Goal: Information Seeking & Learning: Learn about a topic

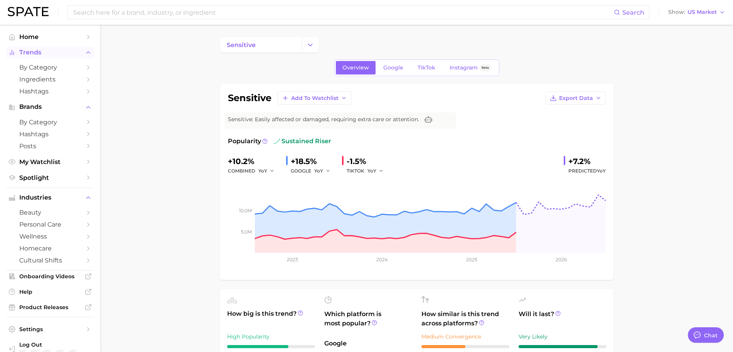
click at [44, 50] on span "Trends" at bounding box center [50, 52] width 62 height 7
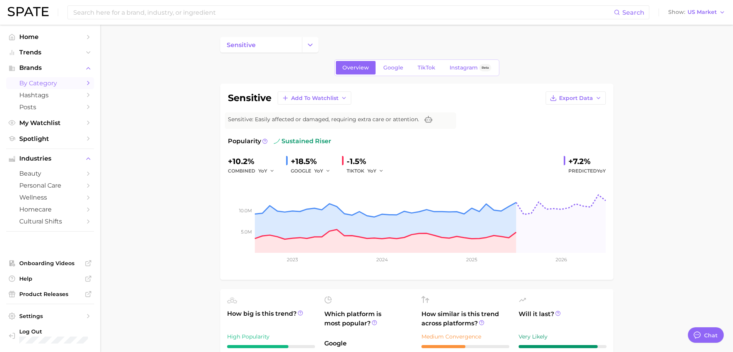
click at [55, 86] on span "by Category" at bounding box center [50, 82] width 62 height 7
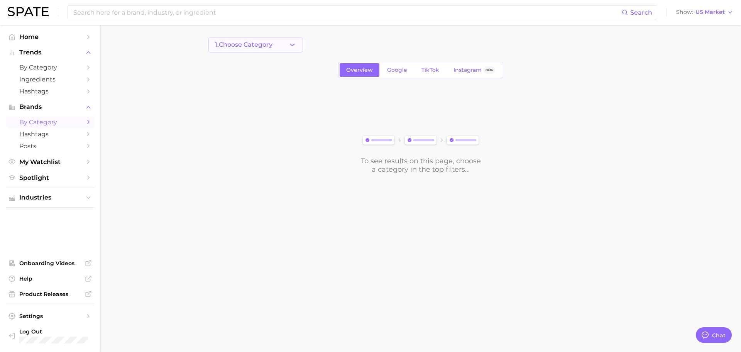
click at [292, 42] on icon "button" at bounding box center [292, 45] width 8 height 8
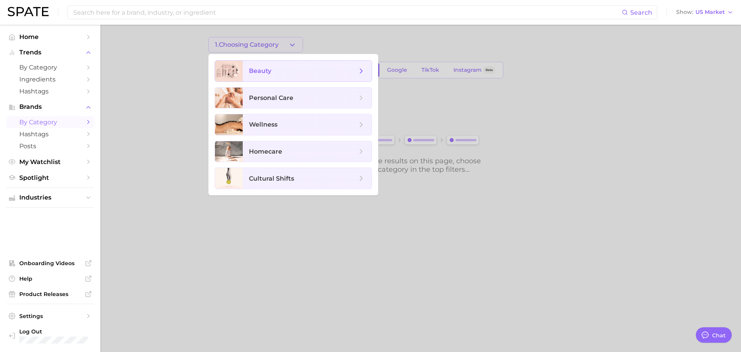
click at [279, 72] on span "beauty" at bounding box center [303, 71] width 108 height 8
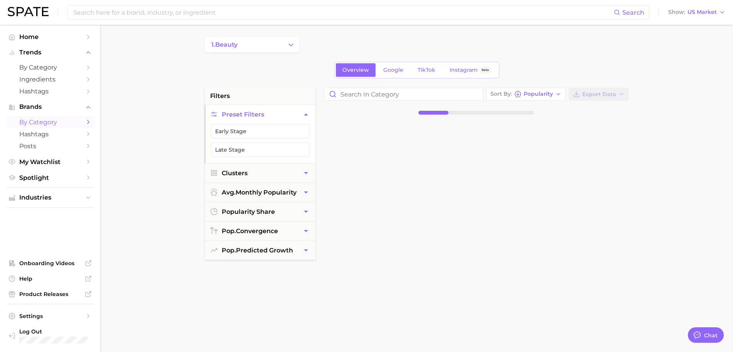
click at [313, 53] on div "1. beauty Overview Google TikTok Instagram Beta filters Preset Filters Early St…" at bounding box center [417, 304] width 424 height 534
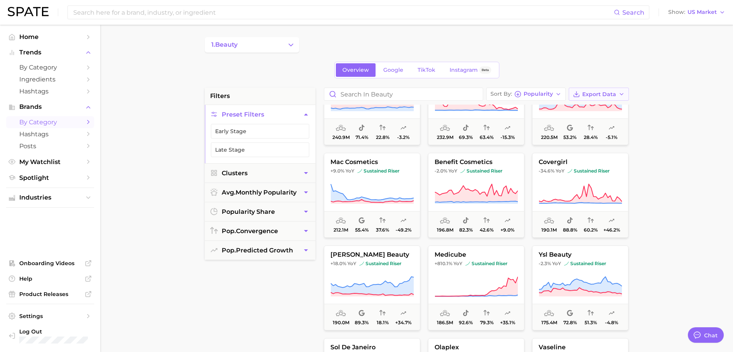
click at [589, 93] on span "Export Data" at bounding box center [599, 94] width 34 height 7
click at [588, 108] on span "Card Data CSV" at bounding box center [577, 108] width 41 height 7
click at [601, 91] on span "Export Data" at bounding box center [599, 94] width 34 height 7
click at [588, 122] on span "Time Series CSV" at bounding box center [579, 122] width 45 height 7
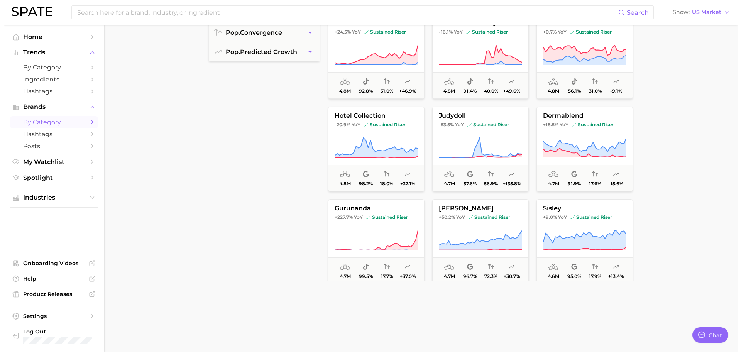
scroll to position [24354, 0]
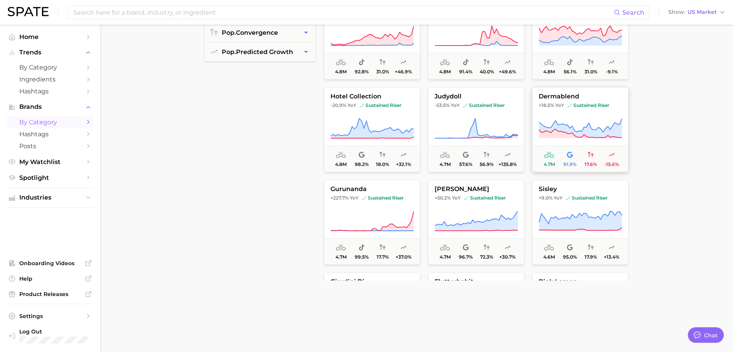
click at [600, 149] on span "4.7m 91.9% 17.6% -15.6%" at bounding box center [581, 158] width 96 height 26
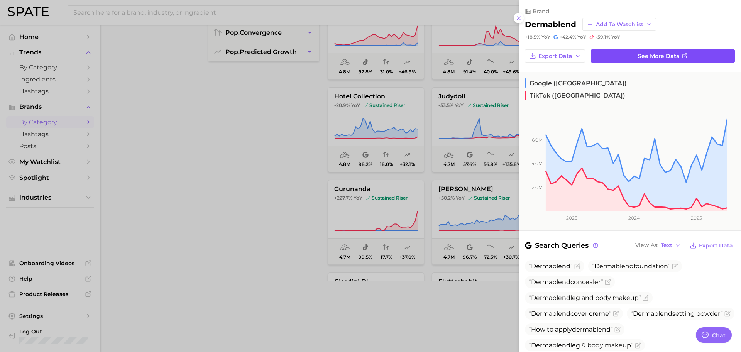
click at [650, 56] on span "See more data" at bounding box center [659, 56] width 42 height 7
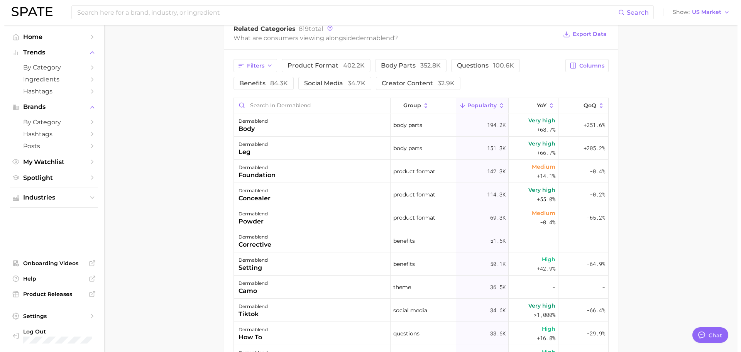
scroll to position [337, 0]
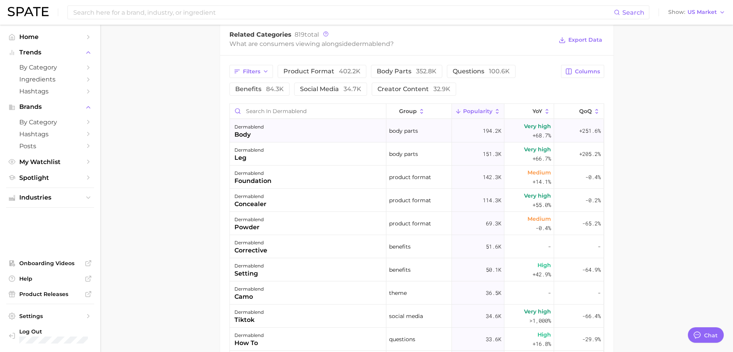
click at [268, 126] on div "dermablend body" at bounding box center [308, 130] width 157 height 23
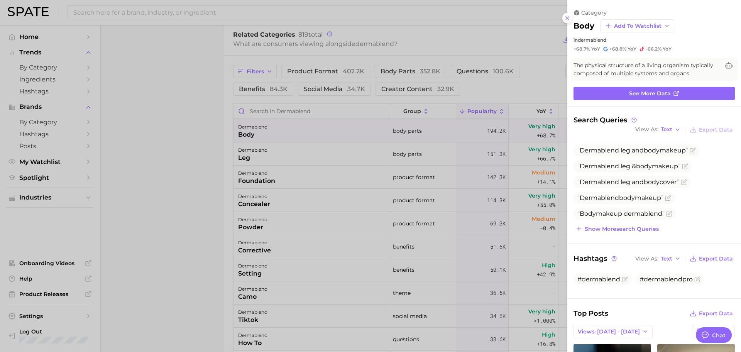
scroll to position [0, 0]
click at [673, 93] on icon at bounding box center [676, 93] width 6 height 6
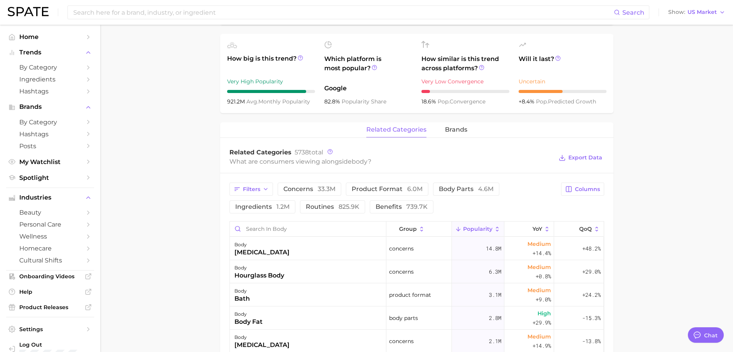
scroll to position [267, 0]
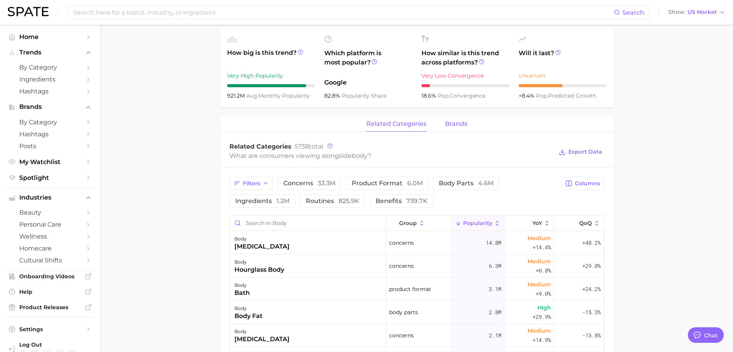
click at [455, 123] on span "brands" at bounding box center [456, 123] width 22 height 7
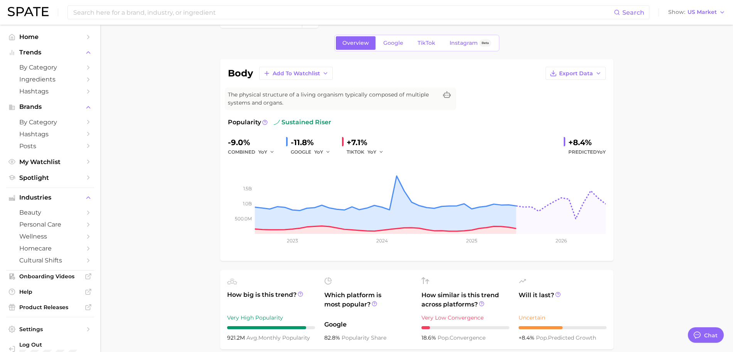
scroll to position [0, 0]
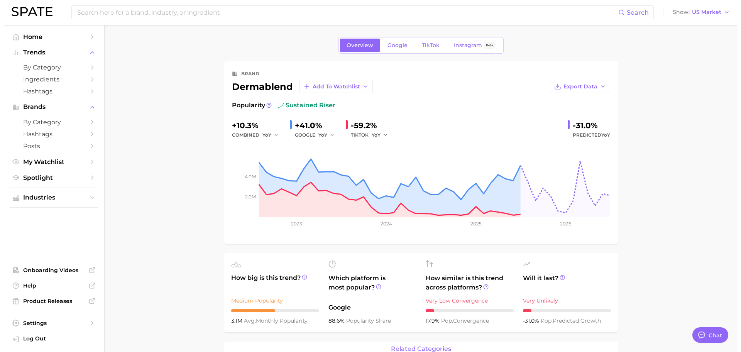
scroll to position [337, 0]
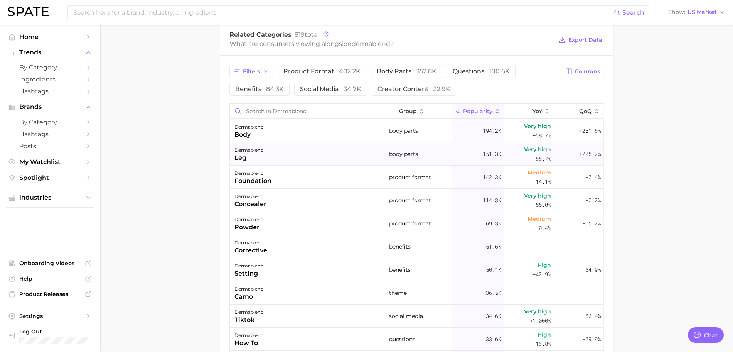
click at [533, 154] on span "+66.7%" at bounding box center [542, 158] width 19 height 9
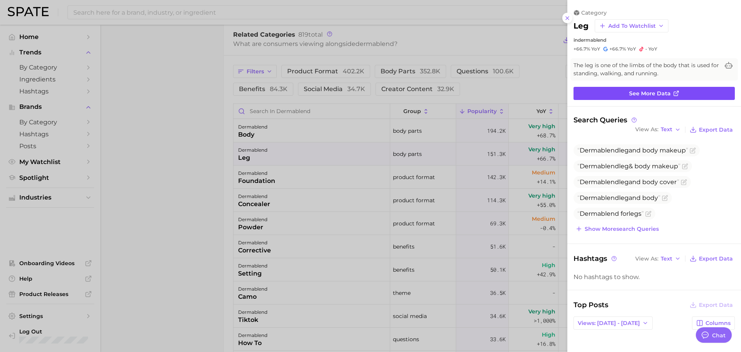
click at [675, 92] on link "See more data" at bounding box center [653, 93] width 161 height 13
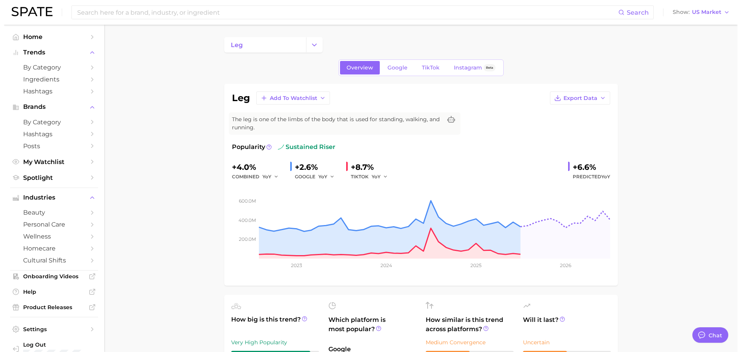
scroll to position [337, 0]
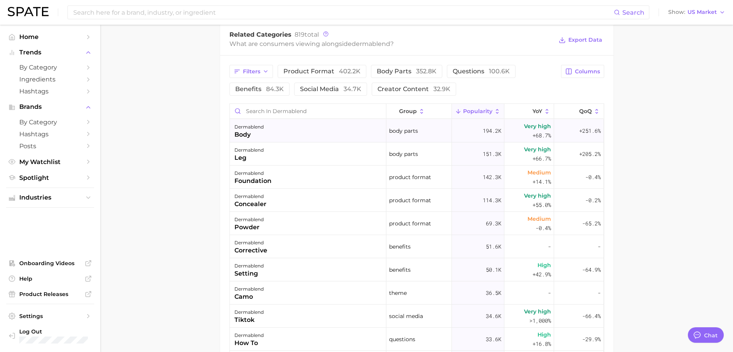
click at [352, 132] on div "dermablend body" at bounding box center [308, 130] width 157 height 23
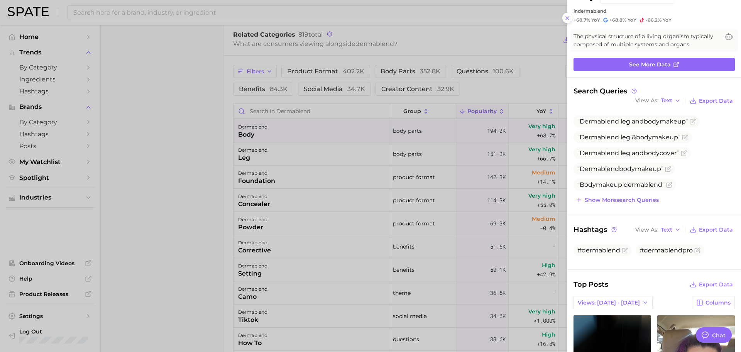
scroll to position [0, 0]
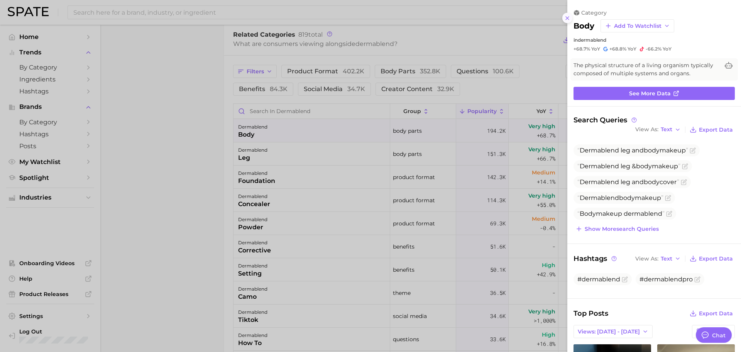
click at [567, 16] on icon at bounding box center [567, 18] width 6 height 6
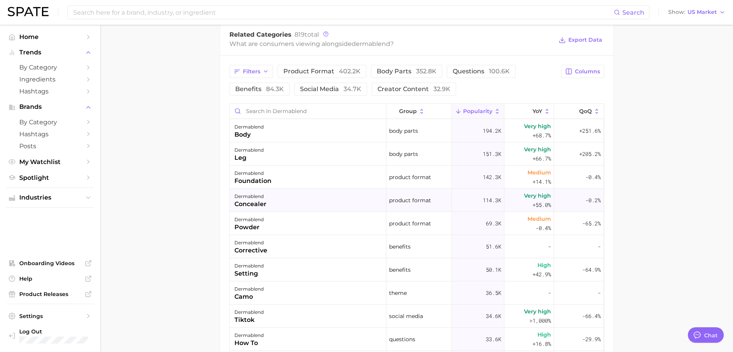
click at [312, 202] on div "dermablend concealer" at bounding box center [308, 200] width 157 height 23
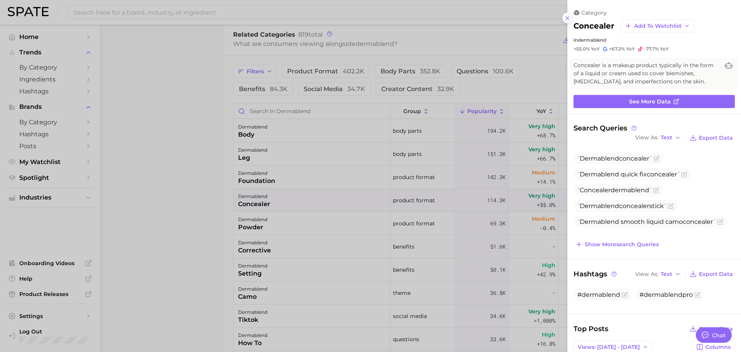
click at [567, 17] on icon at bounding box center [567, 18] width 6 height 6
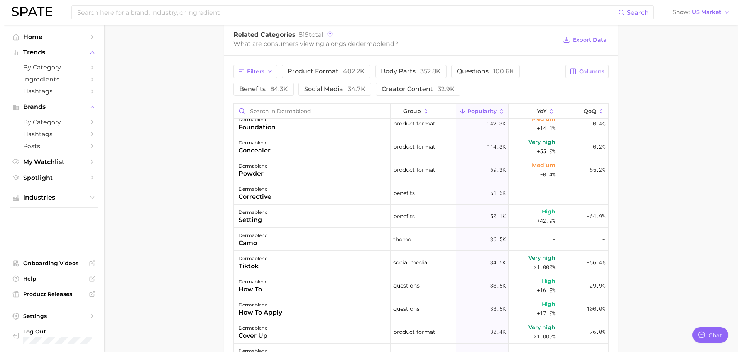
scroll to position [67, 0]
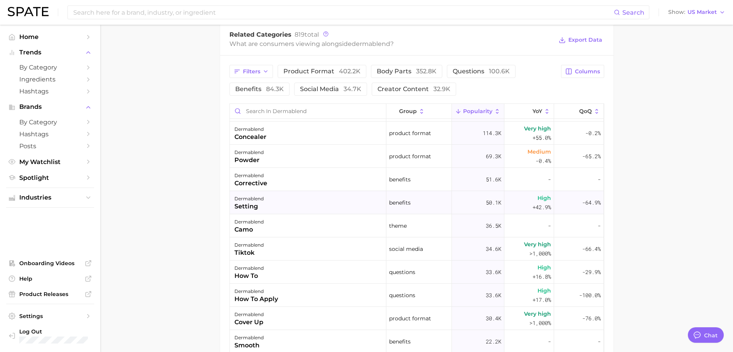
click at [324, 203] on div "dermablend setting" at bounding box center [308, 202] width 157 height 23
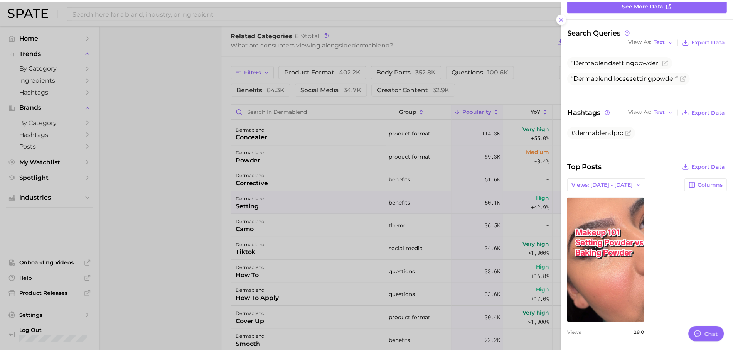
scroll to position [0, 0]
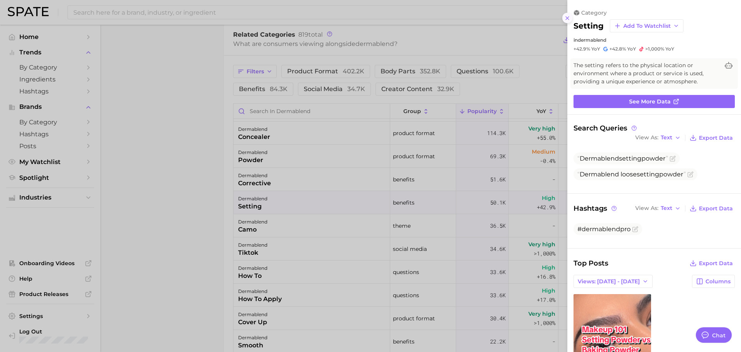
click at [568, 18] on icon at bounding box center [567, 18] width 6 height 6
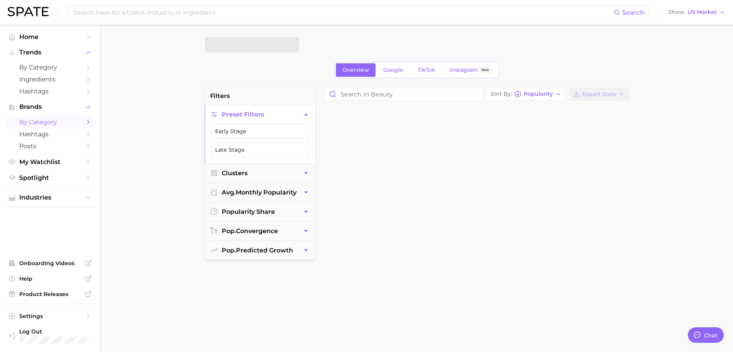
scroll to position [198, 0]
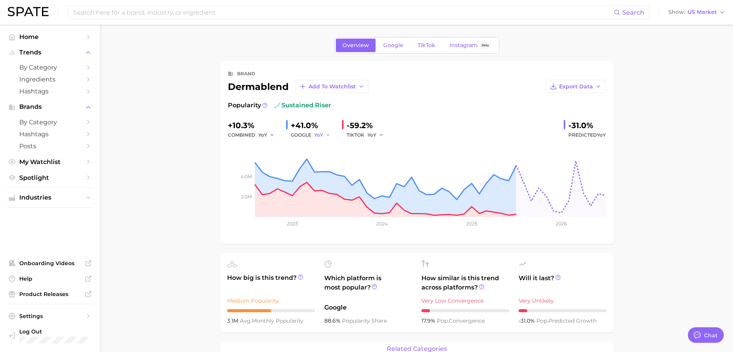
click at [326, 134] on icon "button" at bounding box center [328, 134] width 5 height 5
click at [422, 92] on div "Export Data" at bounding box center [487, 86] width 237 height 13
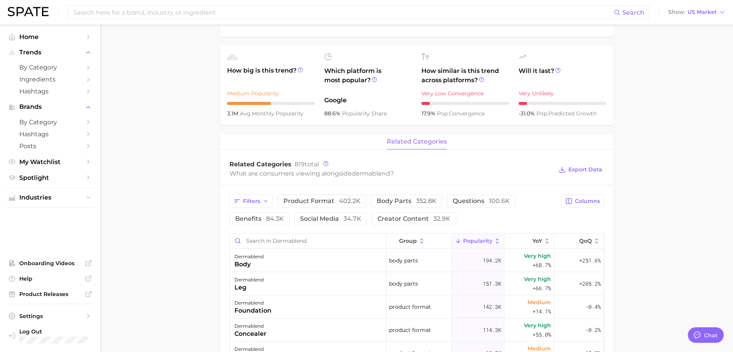
scroll to position [196, 0]
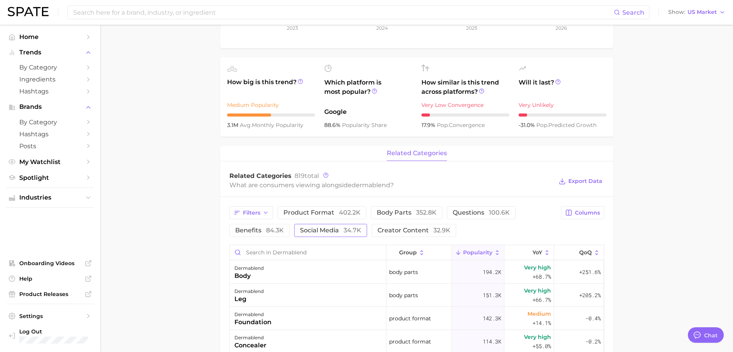
click at [336, 229] on span "social media 34.7k" at bounding box center [330, 230] width 61 height 6
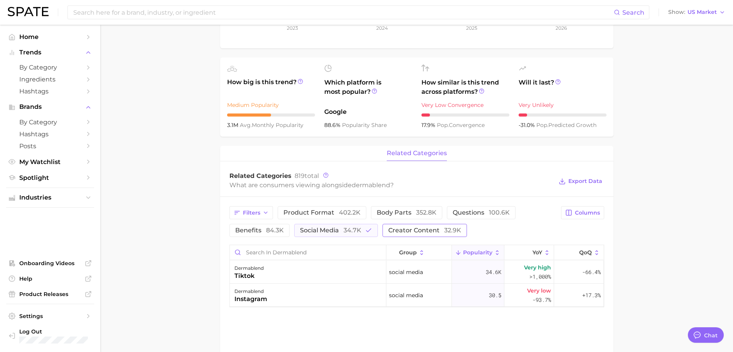
click at [404, 227] on span "creator content 32.9k" at bounding box center [424, 230] width 73 height 6
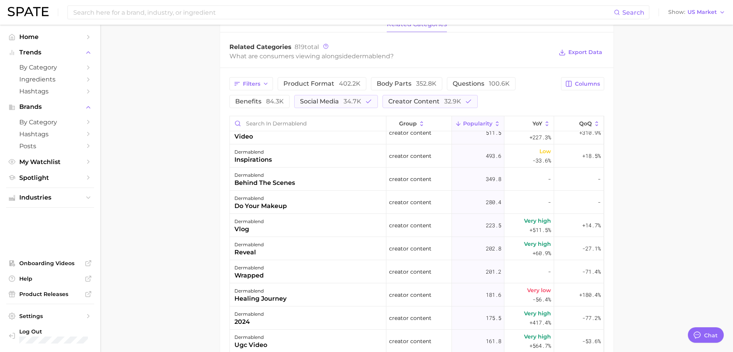
scroll to position [0, 0]
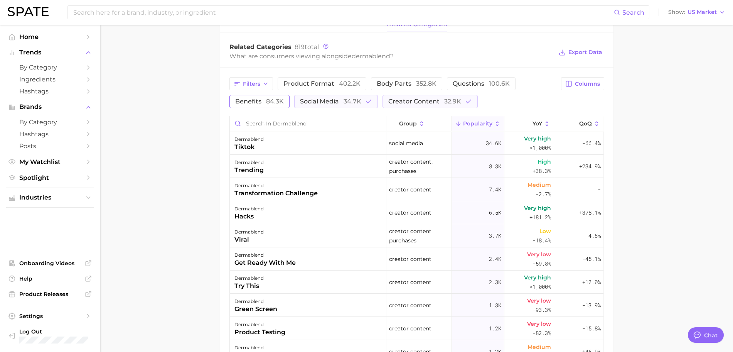
click at [264, 103] on span "benefits 84.3k" at bounding box center [259, 101] width 49 height 6
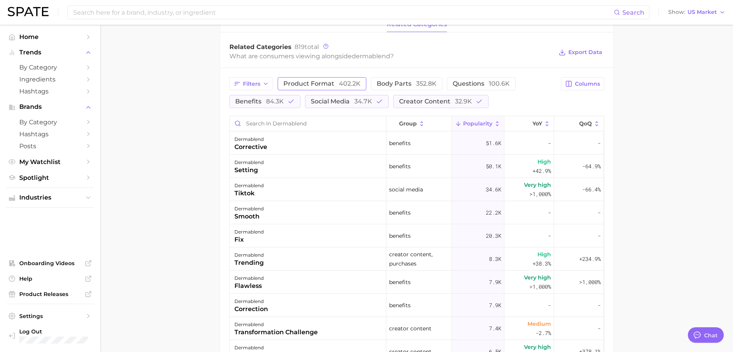
click at [339, 80] on span "402.2k" at bounding box center [350, 83] width 22 height 7
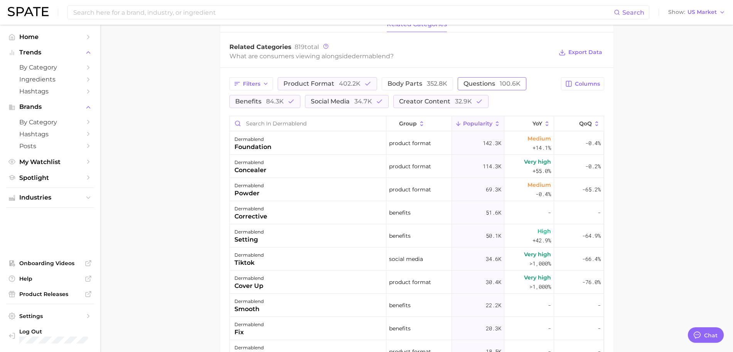
click at [478, 84] on span "questions 100.6k" at bounding box center [492, 84] width 57 height 6
click at [354, 103] on span "34.7k" at bounding box center [363, 101] width 18 height 7
click at [465, 82] on span "questions 100.6k" at bounding box center [492, 84] width 57 height 6
click at [264, 85] on icon "button" at bounding box center [266, 84] width 6 height 6
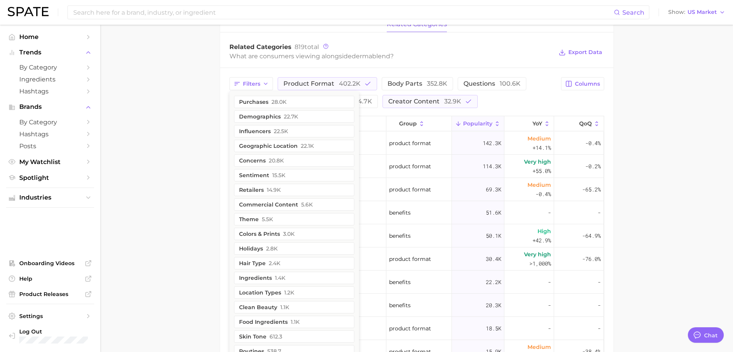
click at [671, 98] on main "Overview Google TikTok Instagram Beta brand dermablend Add to Watchlist Export …" at bounding box center [416, 107] width 633 height 815
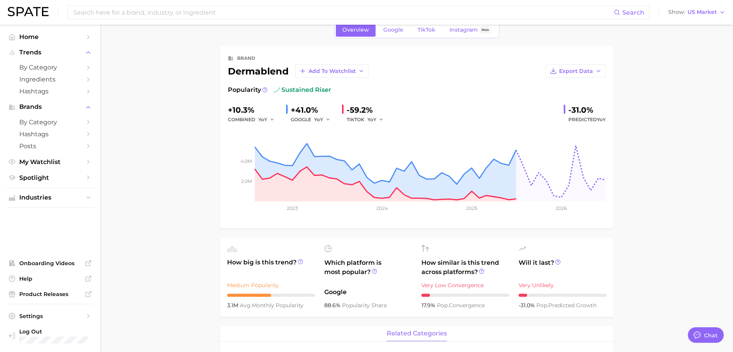
scroll to position [15, 0]
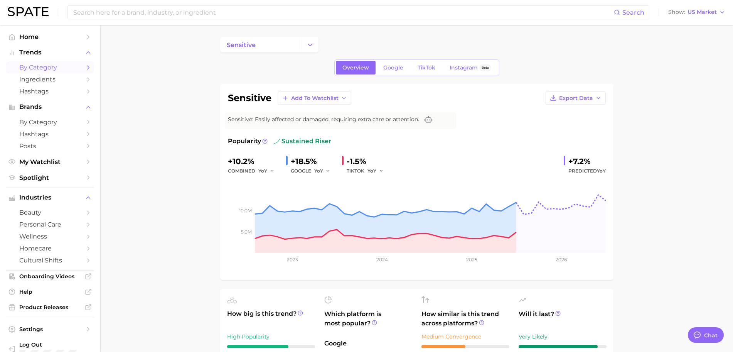
click at [43, 67] on span "by Category" at bounding box center [50, 67] width 62 height 7
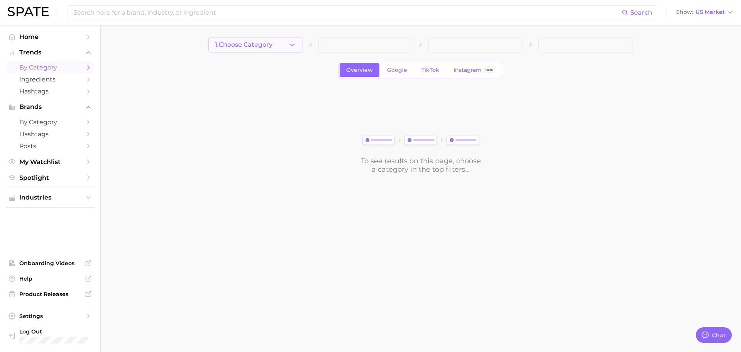
click at [292, 46] on polyline "button" at bounding box center [292, 45] width 4 height 2
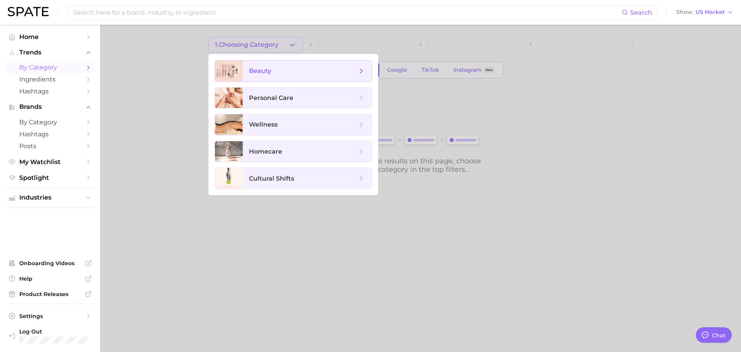
click at [287, 67] on span "beauty" at bounding box center [303, 71] width 108 height 8
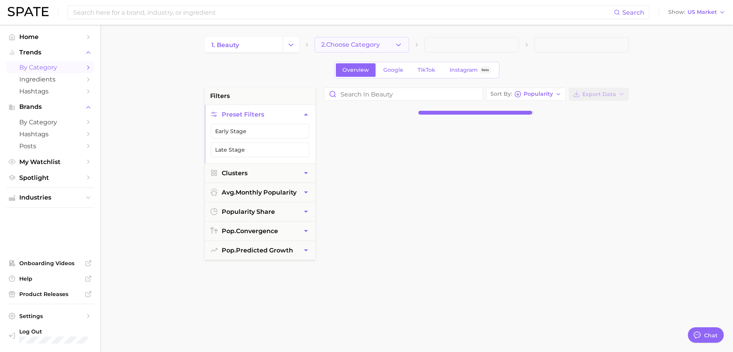
click at [395, 41] on icon "button" at bounding box center [399, 45] width 8 height 8
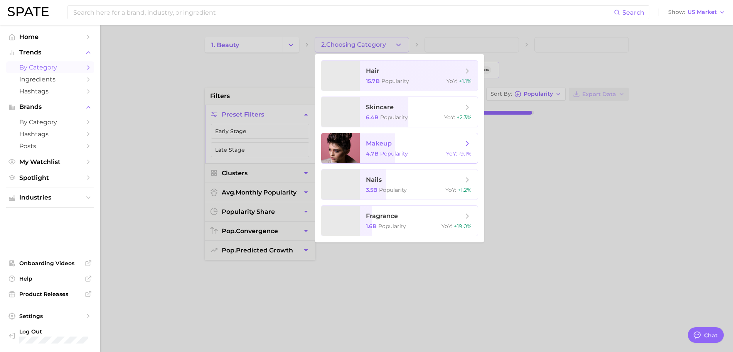
click at [385, 142] on span "makeup" at bounding box center [379, 143] width 26 height 7
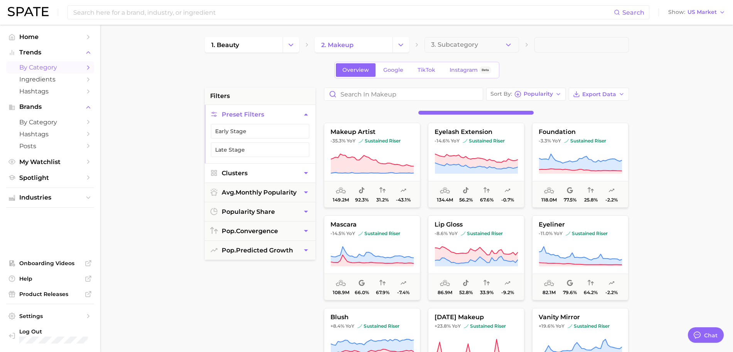
click at [308, 174] on icon "button" at bounding box center [306, 173] width 8 height 8
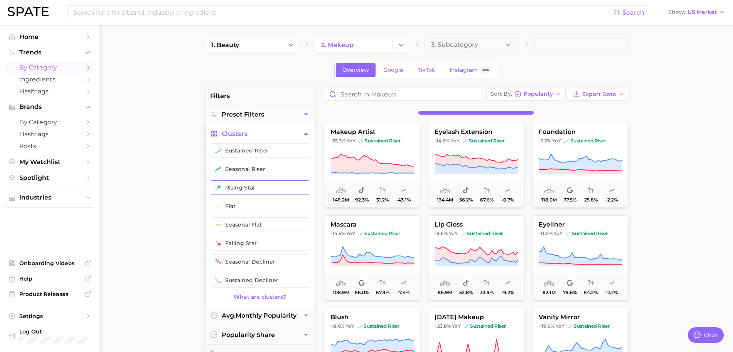
click at [289, 182] on button "rising star" at bounding box center [260, 187] width 98 height 15
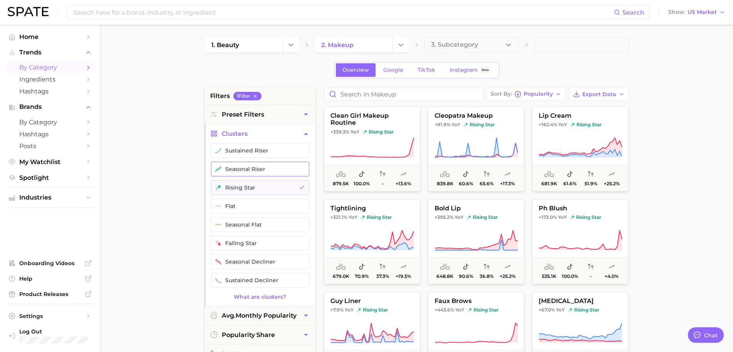
click at [292, 165] on button "seasonal riser" at bounding box center [260, 169] width 98 height 15
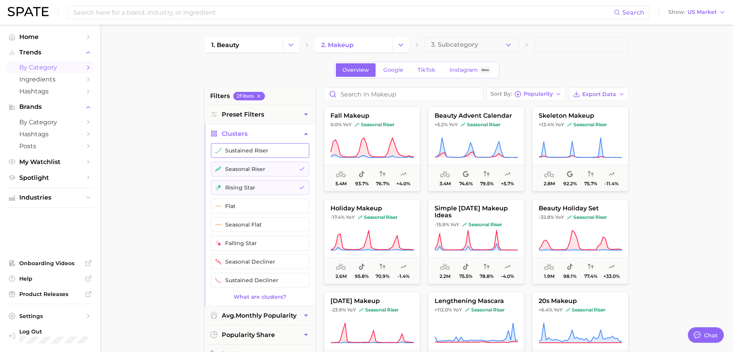
click at [293, 149] on button "sustained riser" at bounding box center [260, 150] width 98 height 15
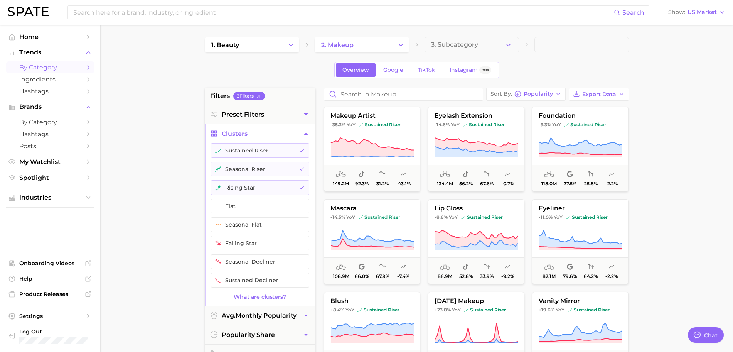
click at [713, 228] on main "1. beauty 2. makeup 3. Subcategory Overview Google TikTok Instagram Beta filter…" at bounding box center [416, 317] width 633 height 585
click at [581, 147] on icon at bounding box center [580, 146] width 83 height 17
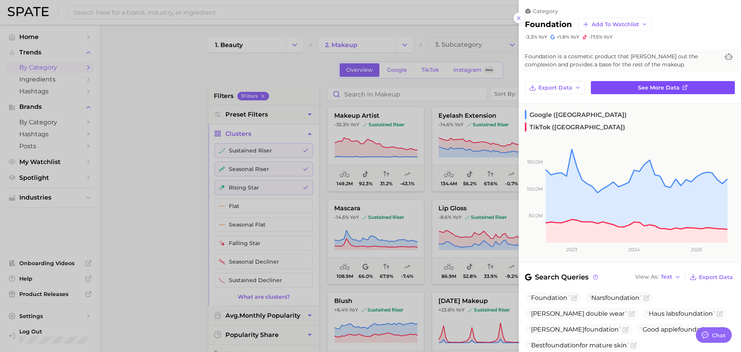
click at [689, 83] on link "See more data" at bounding box center [663, 87] width 144 height 13
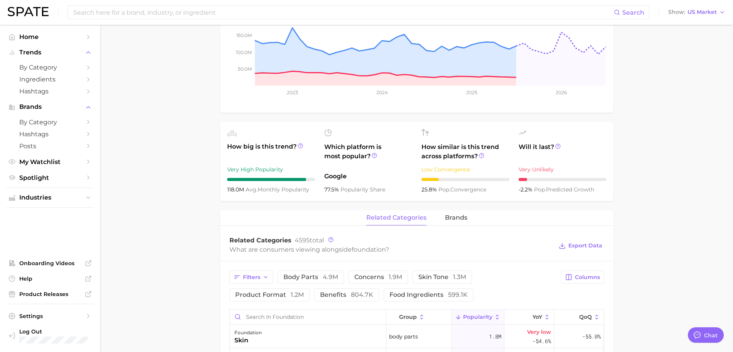
scroll to position [184, 0]
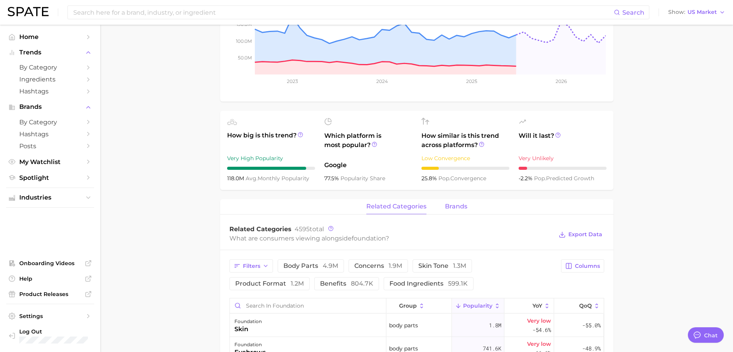
click at [457, 206] on span "brands" at bounding box center [456, 206] width 22 height 7
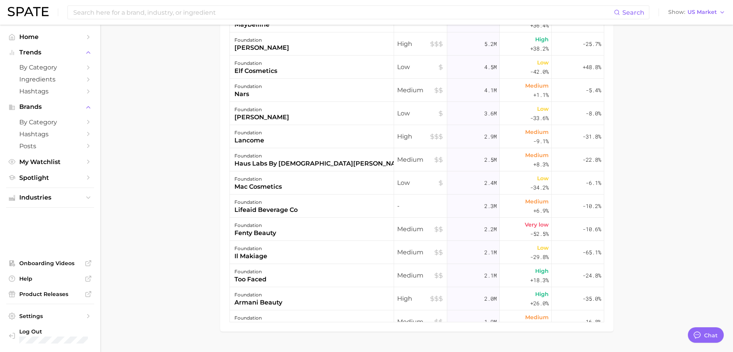
scroll to position [0, 0]
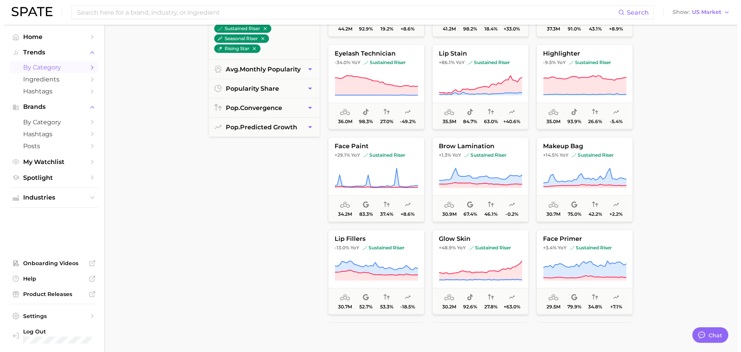
scroll to position [463, 0]
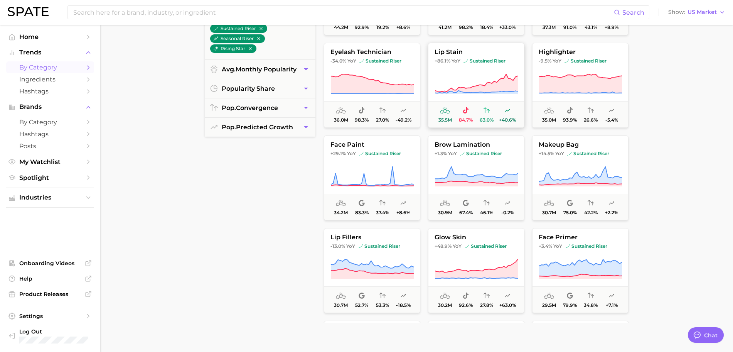
click at [487, 90] on icon at bounding box center [476, 83] width 83 height 19
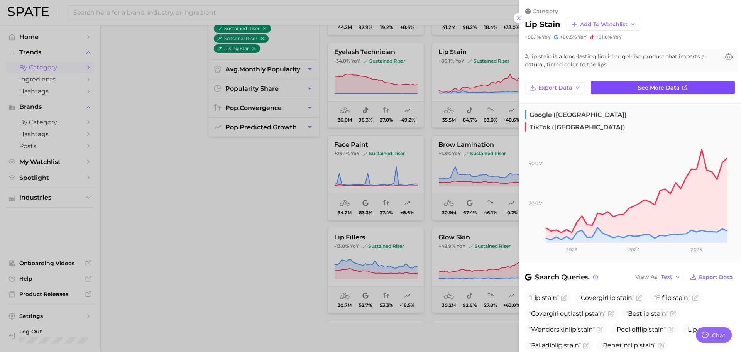
click at [689, 83] on link "See more data" at bounding box center [663, 87] width 144 height 13
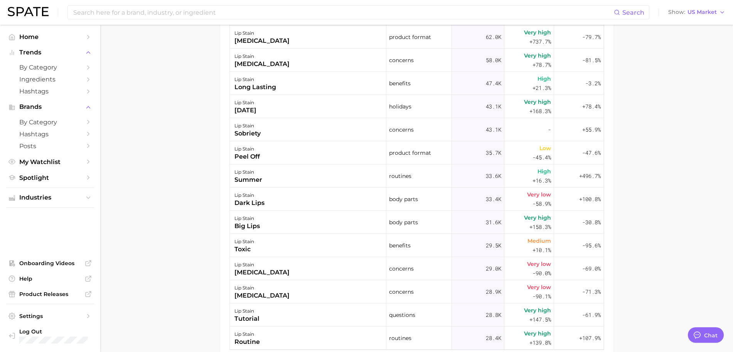
scroll to position [475, 0]
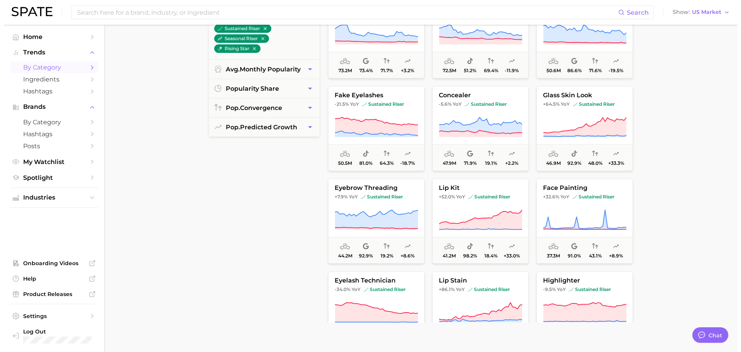
scroll to position [251, 0]
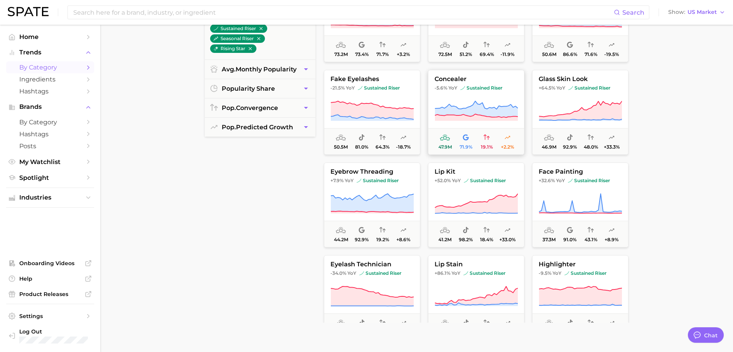
click at [478, 106] on icon at bounding box center [476, 109] width 83 height 16
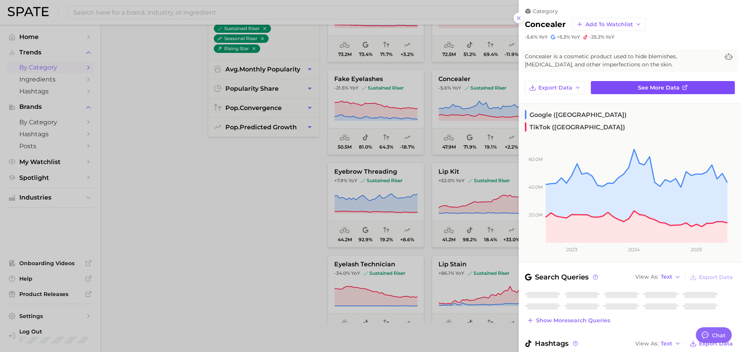
click at [676, 85] on link "See more data" at bounding box center [663, 87] width 144 height 13
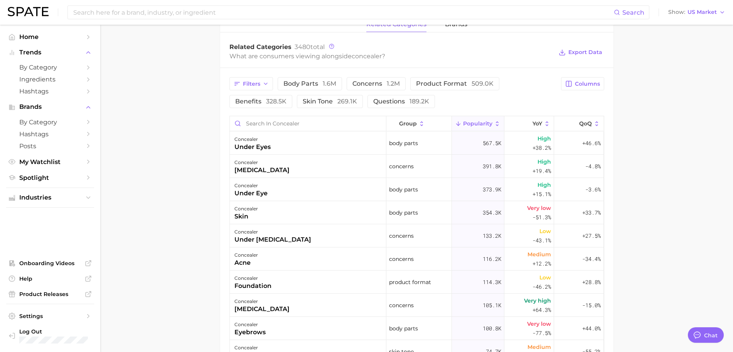
scroll to position [329, 0]
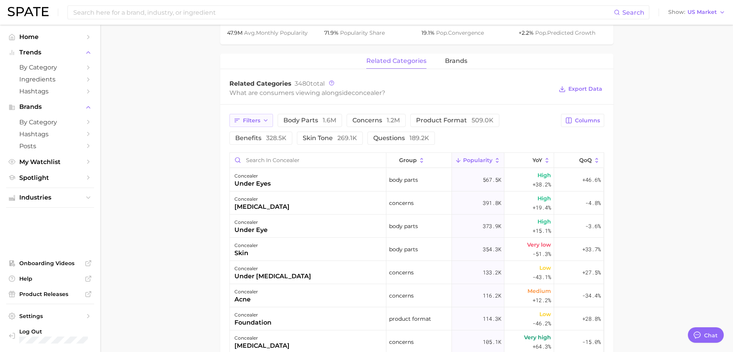
click at [265, 120] on icon "button" at bounding box center [266, 120] width 6 height 6
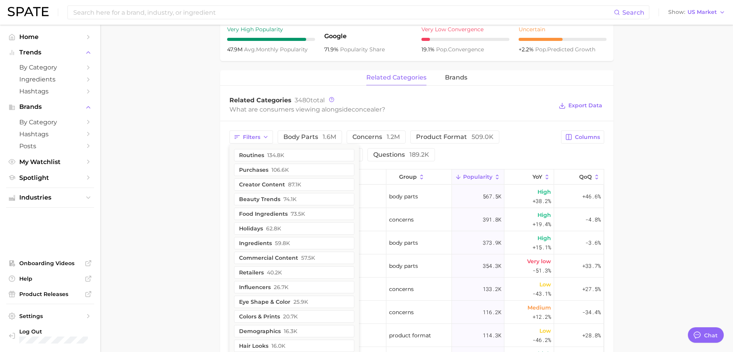
scroll to position [218, 0]
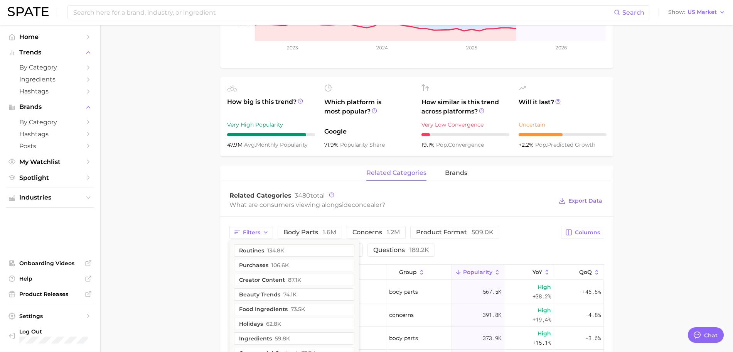
click at [639, 121] on main "1. makeup 2. face makeup 3. concealer products 4. concealer Overview Google Tik…" at bounding box center [416, 235] width 633 height 857
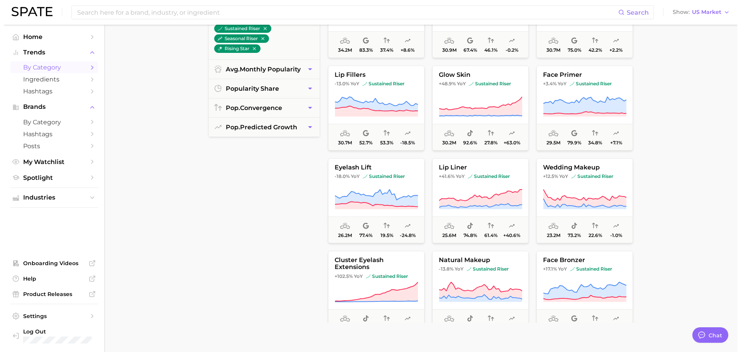
scroll to position [656, 0]
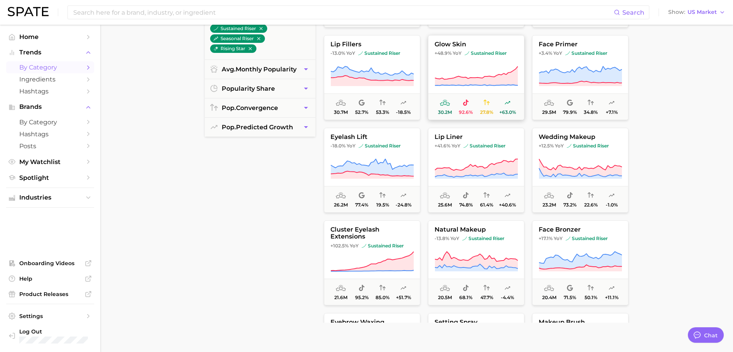
click at [489, 66] on icon at bounding box center [476, 77] width 83 height 22
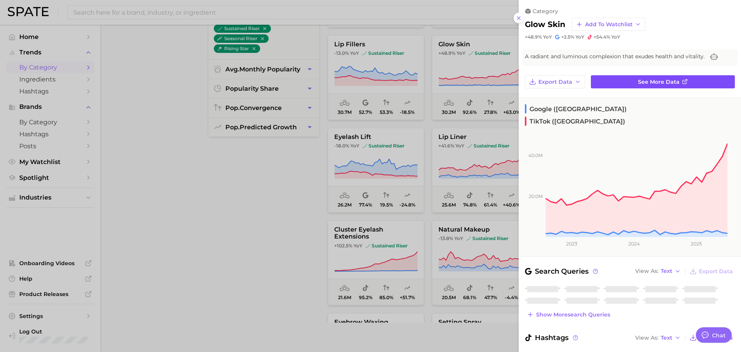
click at [643, 84] on span "See more data" at bounding box center [659, 82] width 42 height 7
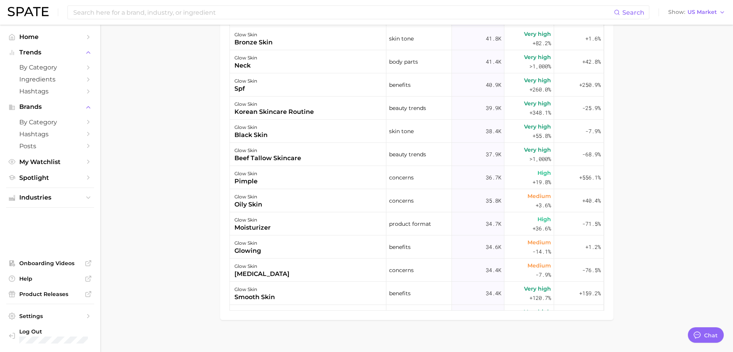
scroll to position [926, 0]
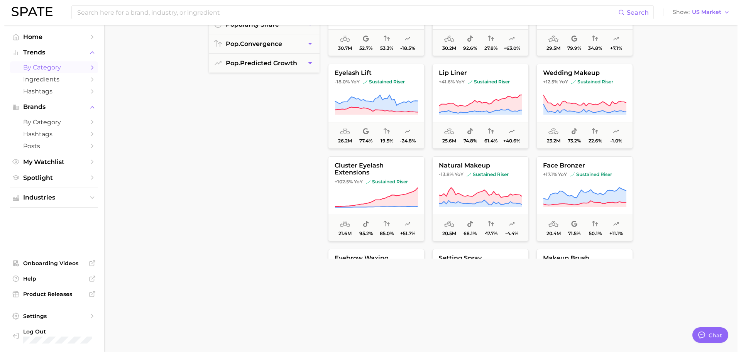
scroll to position [258, 0]
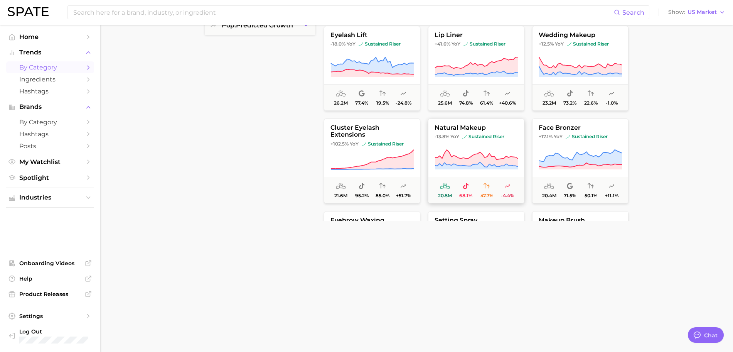
click at [498, 152] on icon at bounding box center [476, 160] width 83 height 22
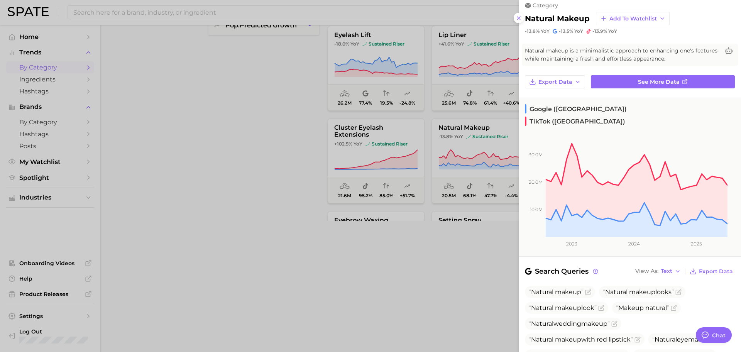
scroll to position [0, 0]
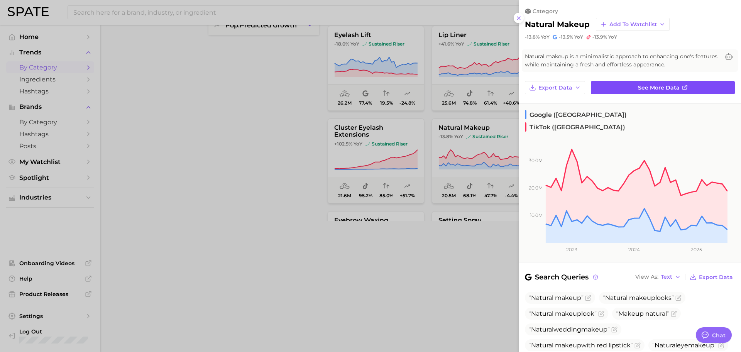
click at [682, 88] on icon at bounding box center [685, 87] width 6 height 6
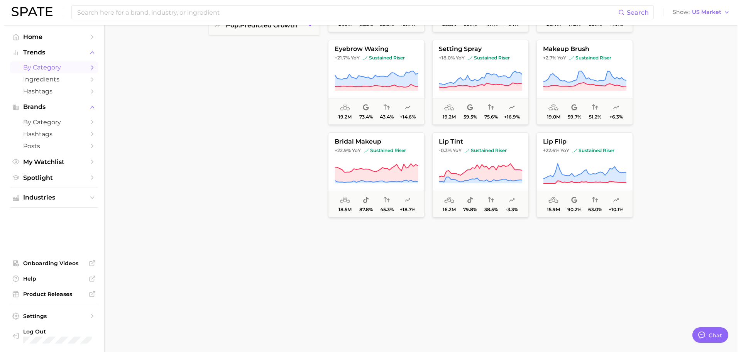
scroll to position [829, 0]
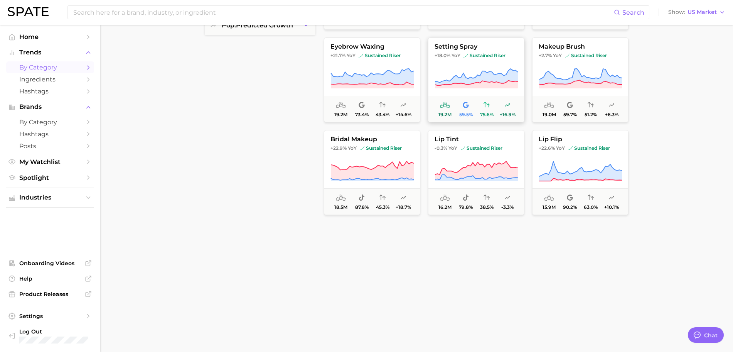
click at [492, 65] on button "setting spray +18.0% YoY sustained riser 19.2m 59.5% 75.6% +16.9%" at bounding box center [476, 79] width 96 height 85
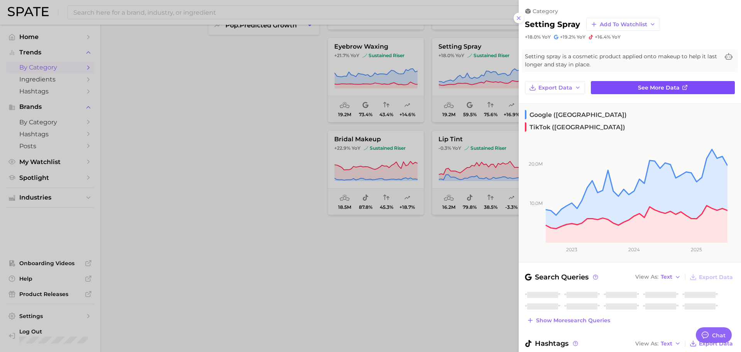
click at [649, 83] on link "See more data" at bounding box center [663, 87] width 144 height 13
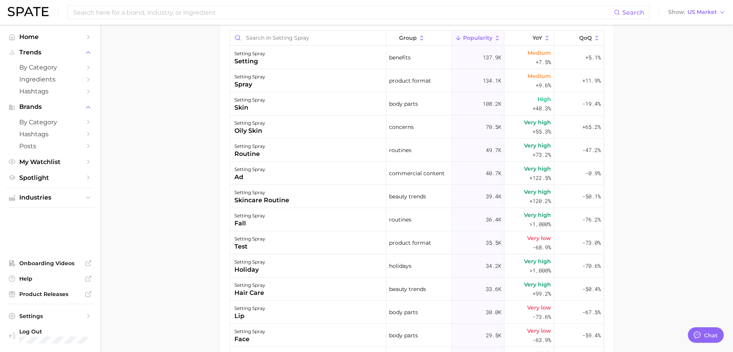
scroll to position [456, 0]
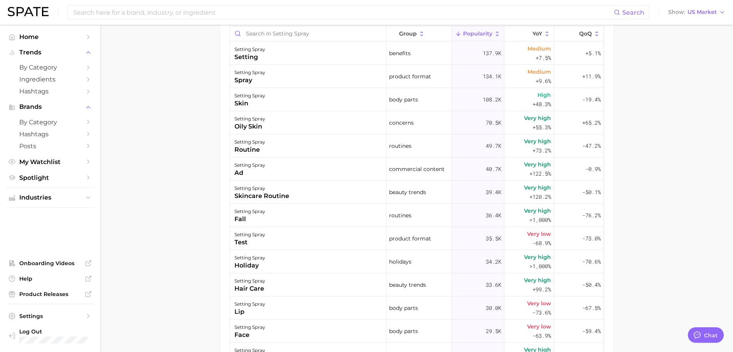
type textarea "x"
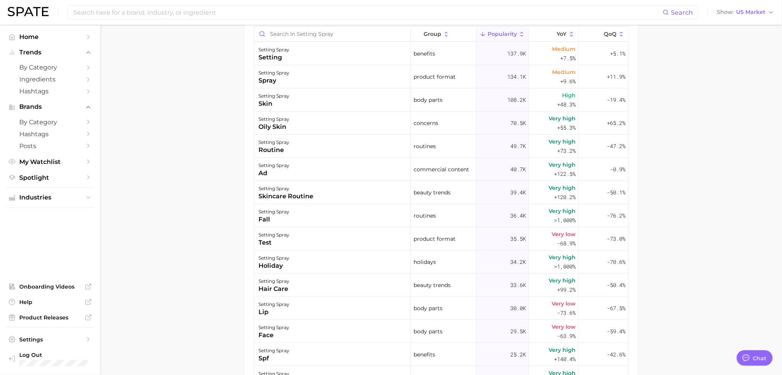
drag, startPoint x: 729, startPoint y: 0, endPoint x: 196, endPoint y: 211, distance: 574.2
click at [196, 211] on main "1. makeup 2. face makeup 3. setting spray products 4. setting spray Overview Go…" at bounding box center [441, 9] width 682 height 880
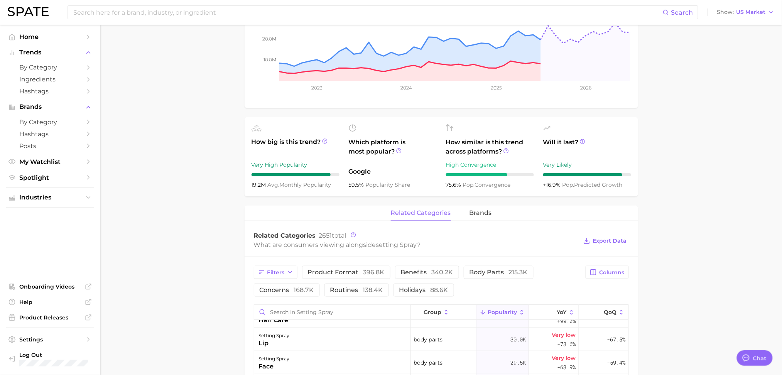
scroll to position [170, 0]
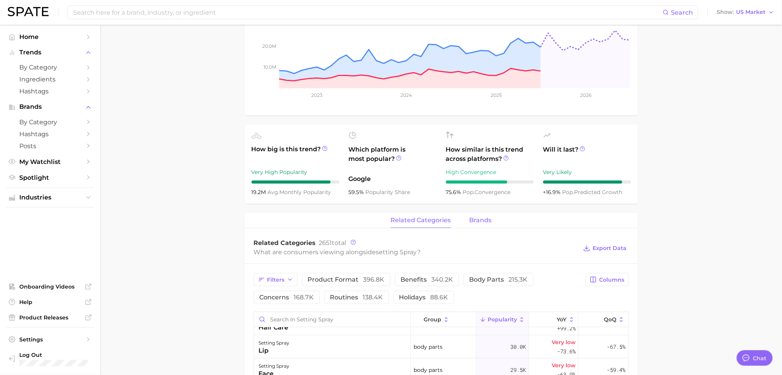
click at [487, 222] on span "brands" at bounding box center [480, 220] width 22 height 7
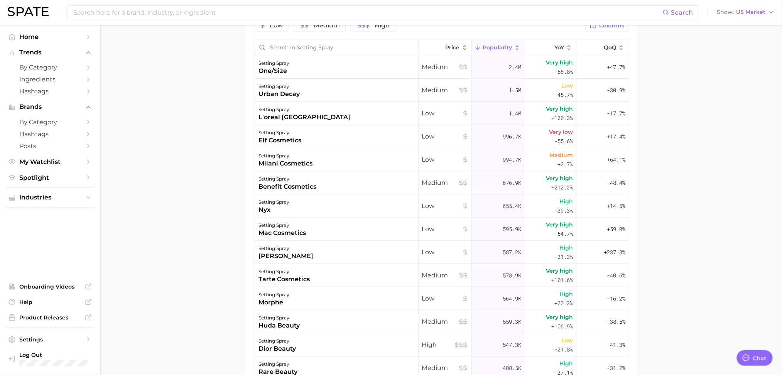
scroll to position [427, 0]
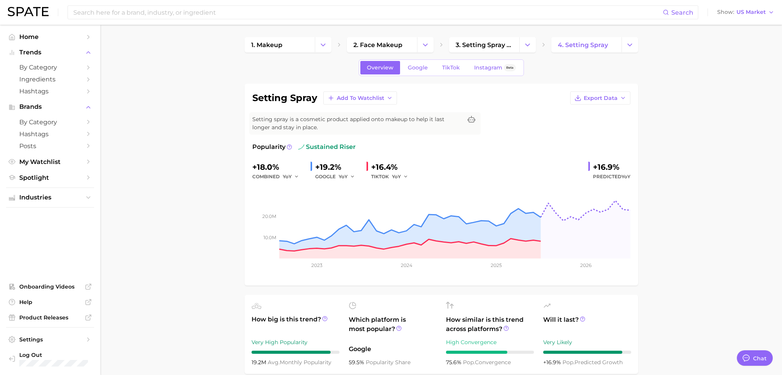
scroll to position [427, 0]
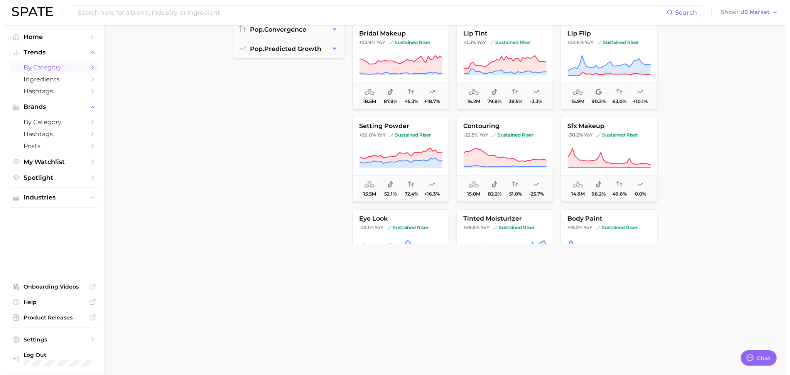
scroll to position [1008, 0]
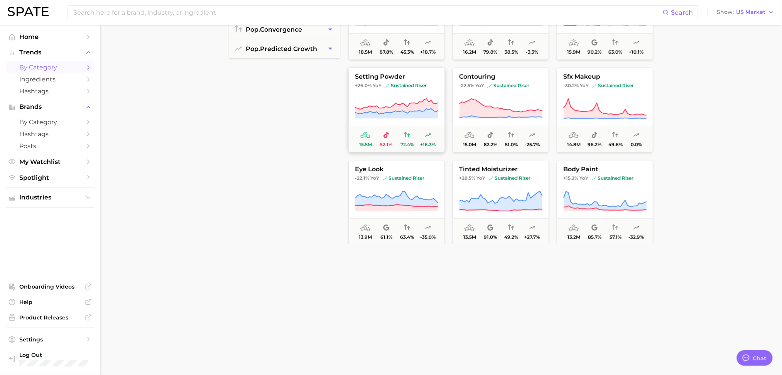
click at [397, 111] on icon at bounding box center [396, 110] width 83 height 5
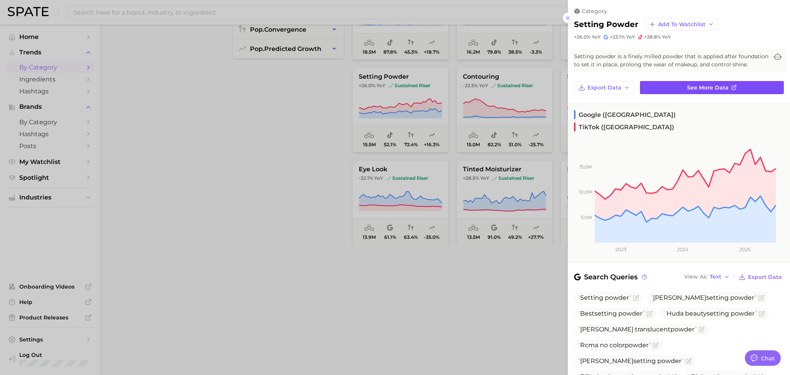
click at [719, 91] on span "See more data" at bounding box center [708, 87] width 42 height 7
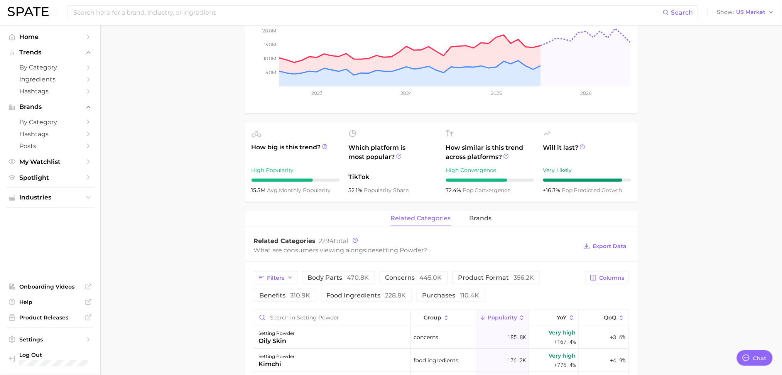
scroll to position [171, 0]
click at [471, 220] on span "brands" at bounding box center [480, 219] width 22 height 7
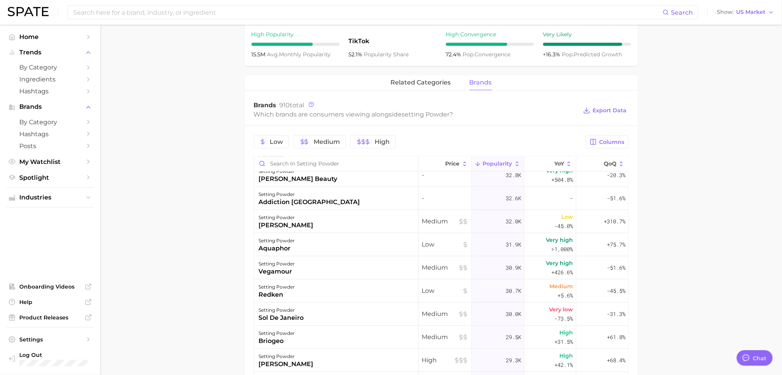
scroll to position [0, 0]
